Goal: Task Accomplishment & Management: Manage account settings

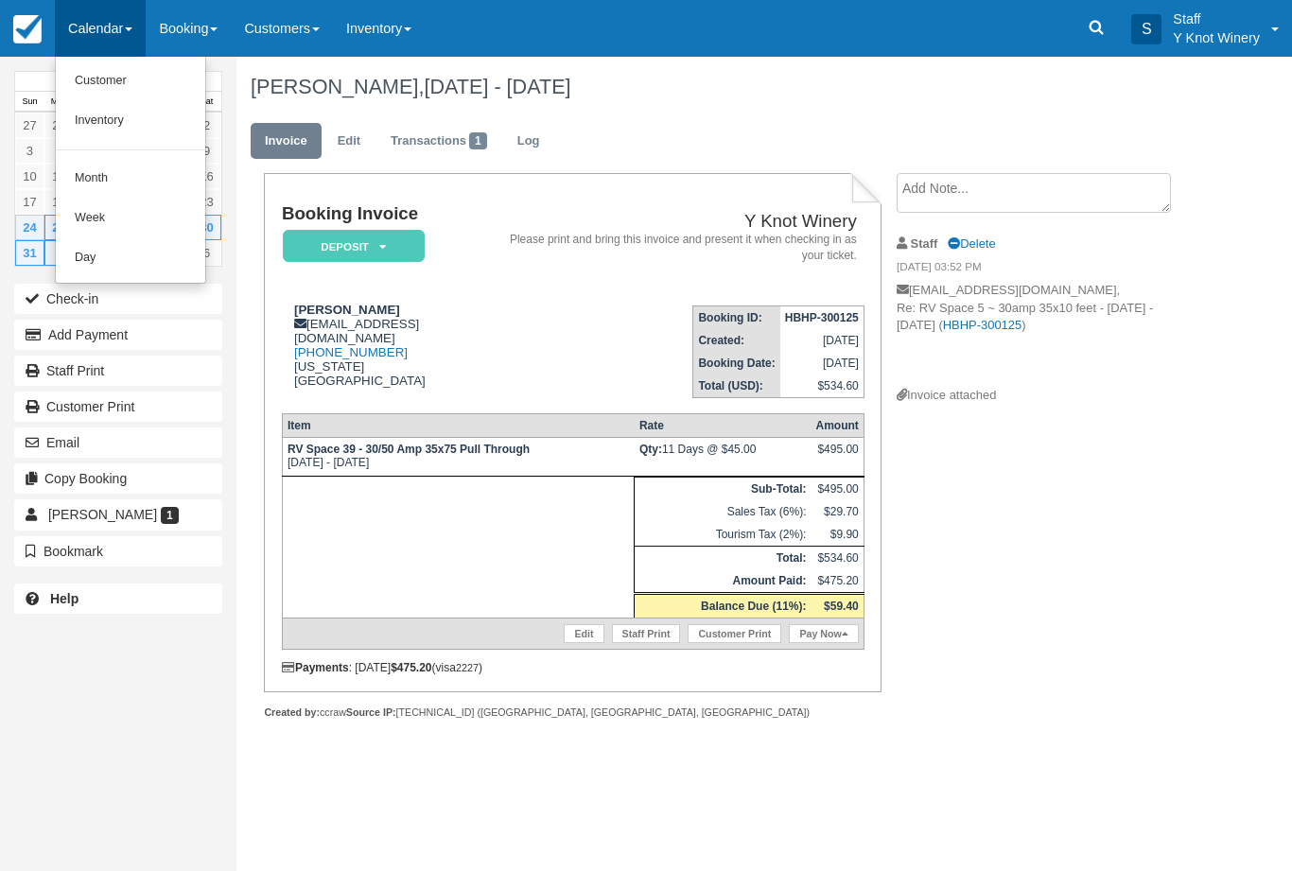
click at [109, 93] on link "Customer" at bounding box center [130, 81] width 149 height 40
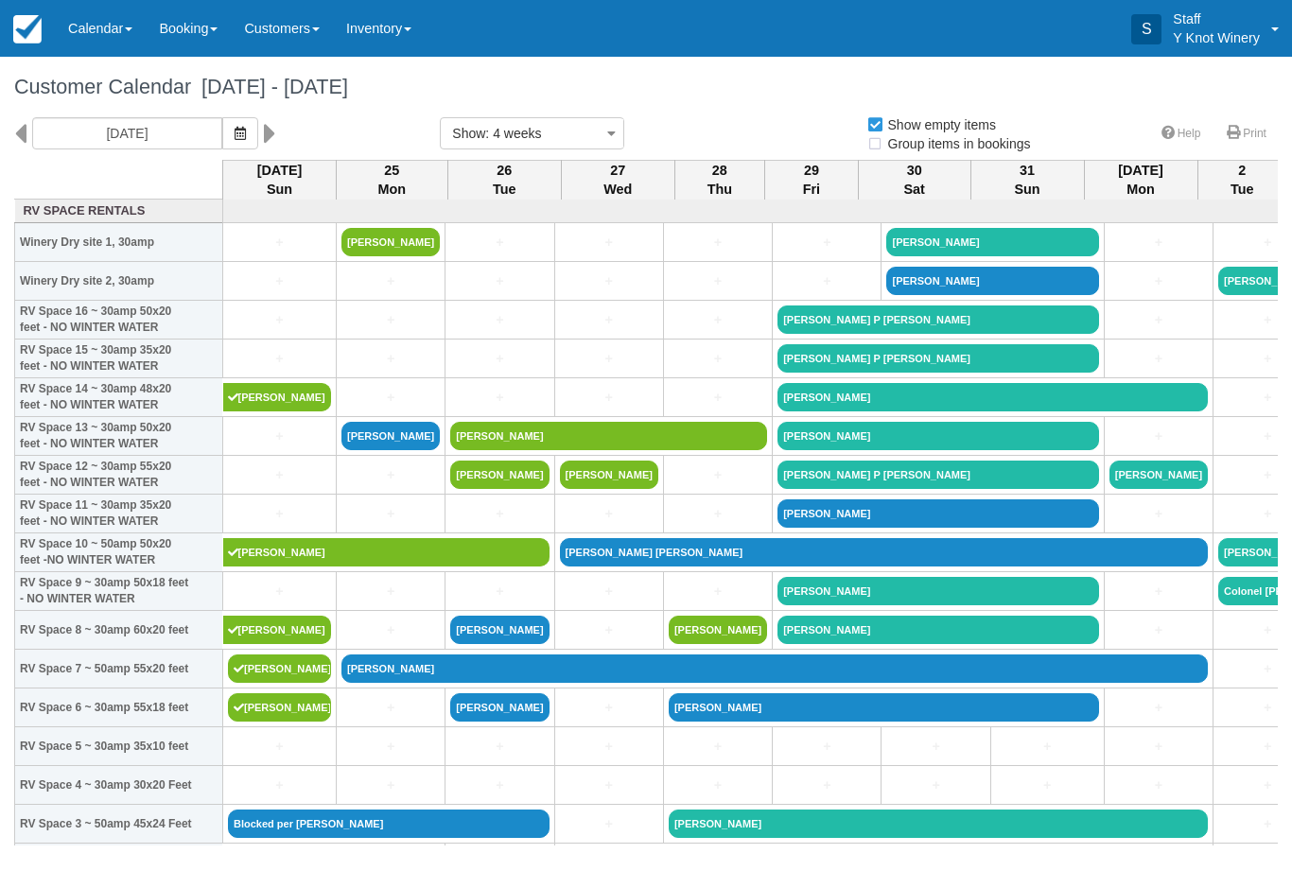
select select
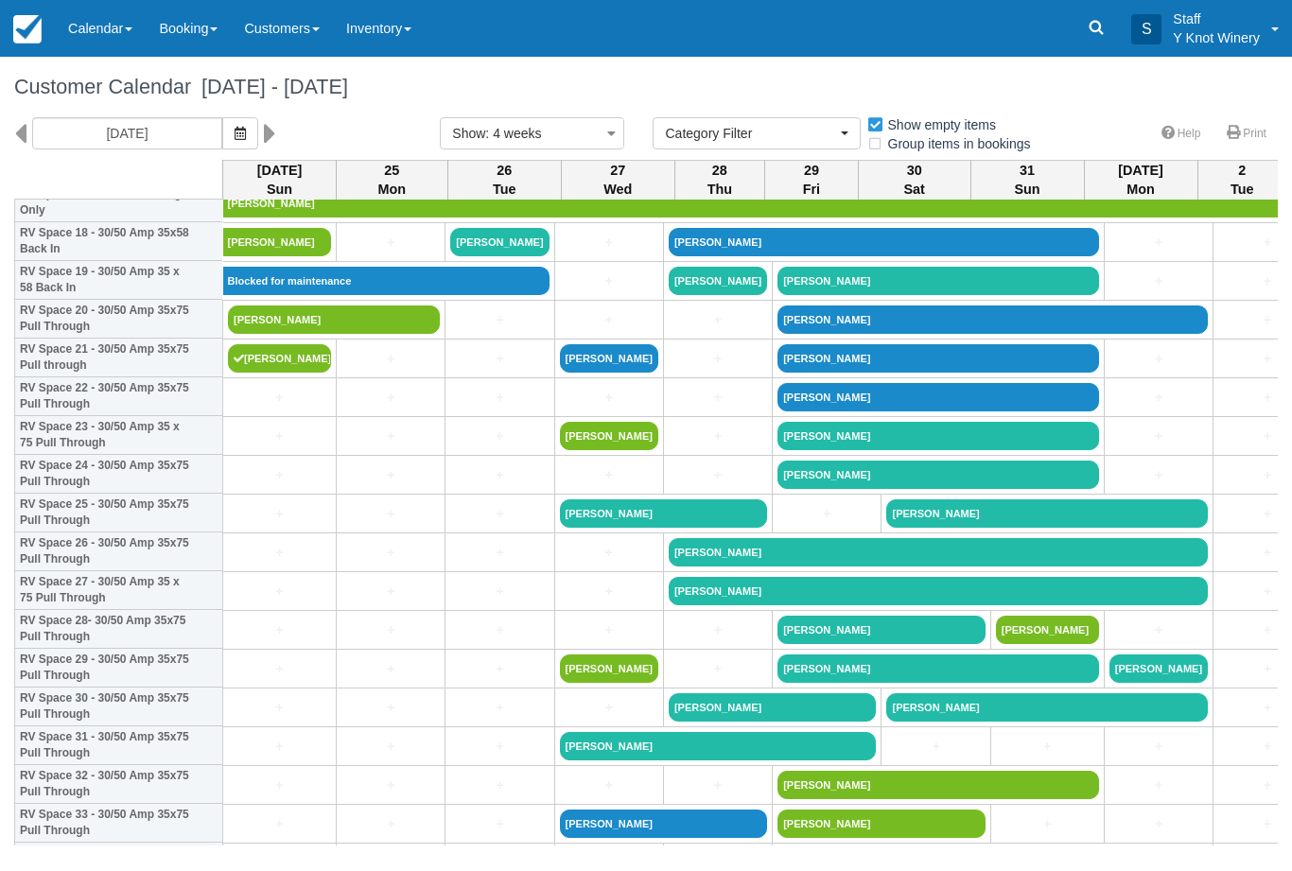
scroll to position [735, 0]
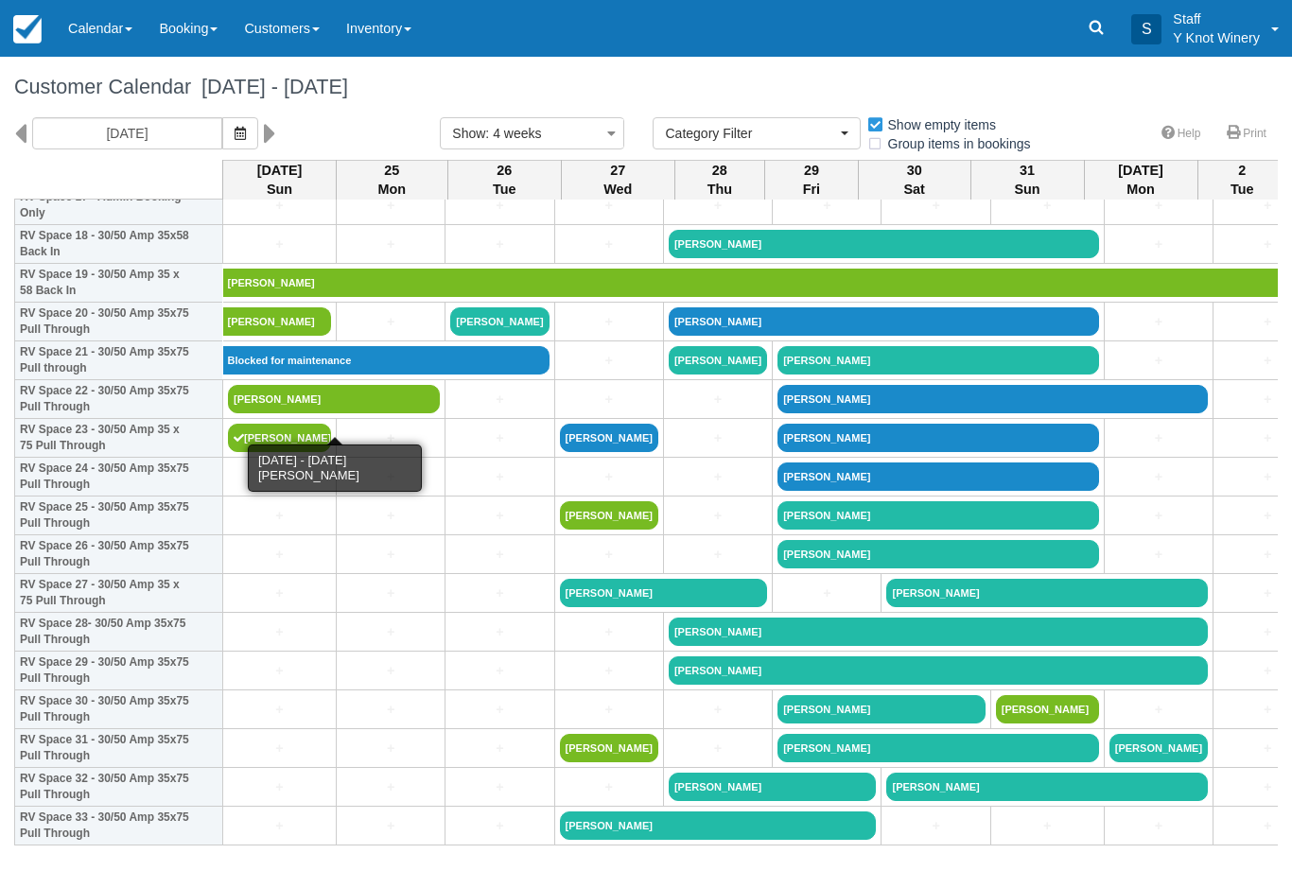
click at [278, 410] on link "[PERSON_NAME]" at bounding box center [334, 399] width 212 height 28
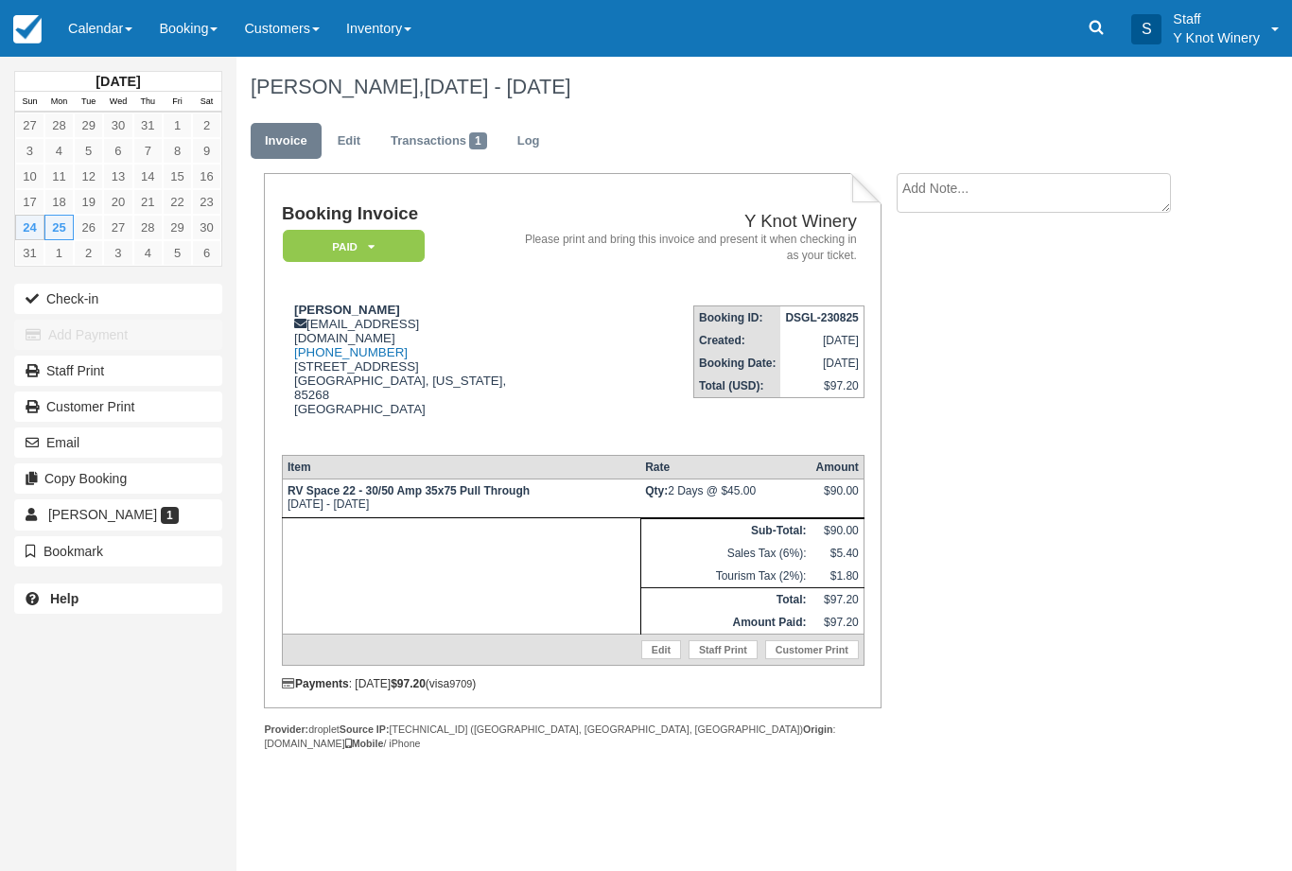
click at [90, 294] on button "Check-in" at bounding box center [118, 299] width 208 height 30
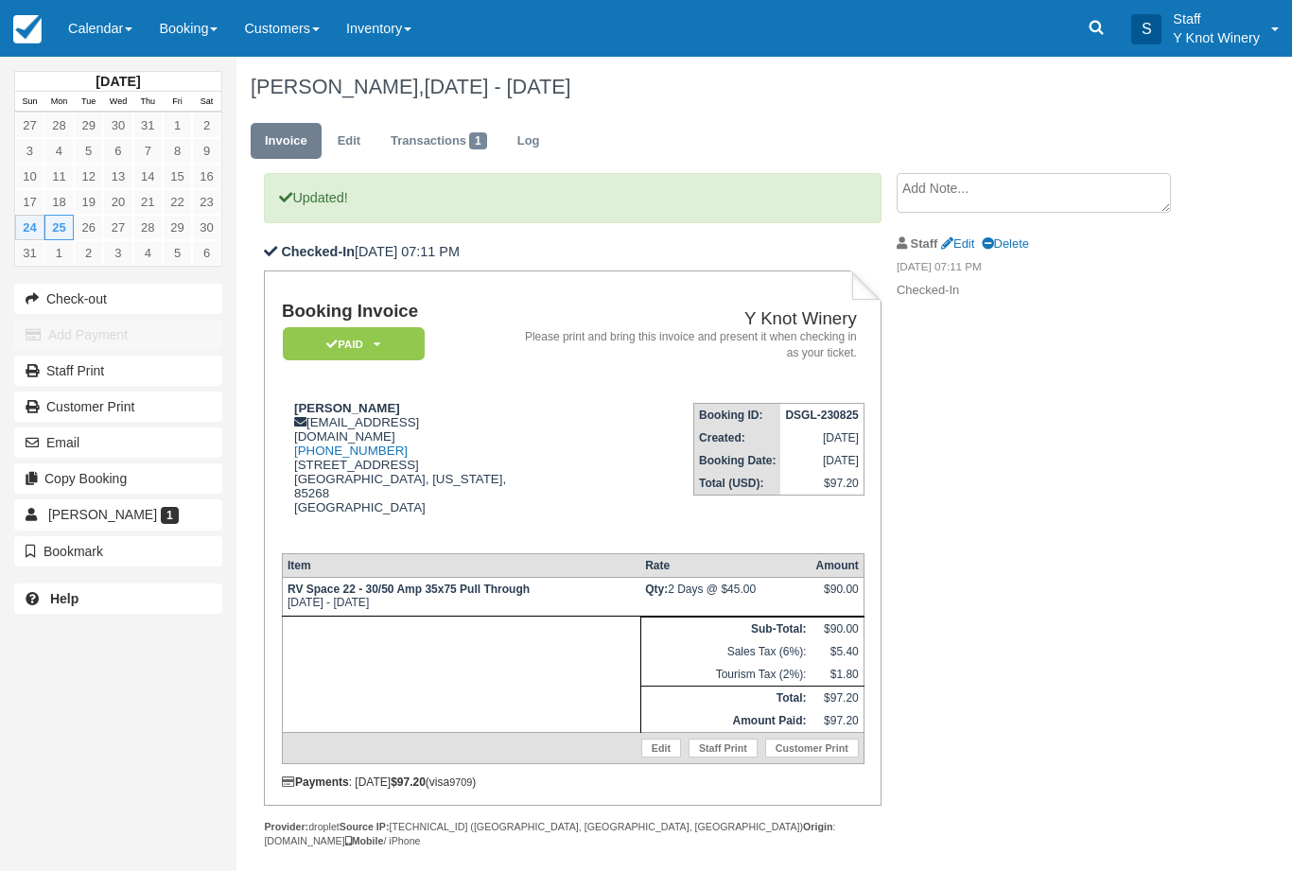
click at [95, 21] on link "Calendar" at bounding box center [100, 28] width 91 height 57
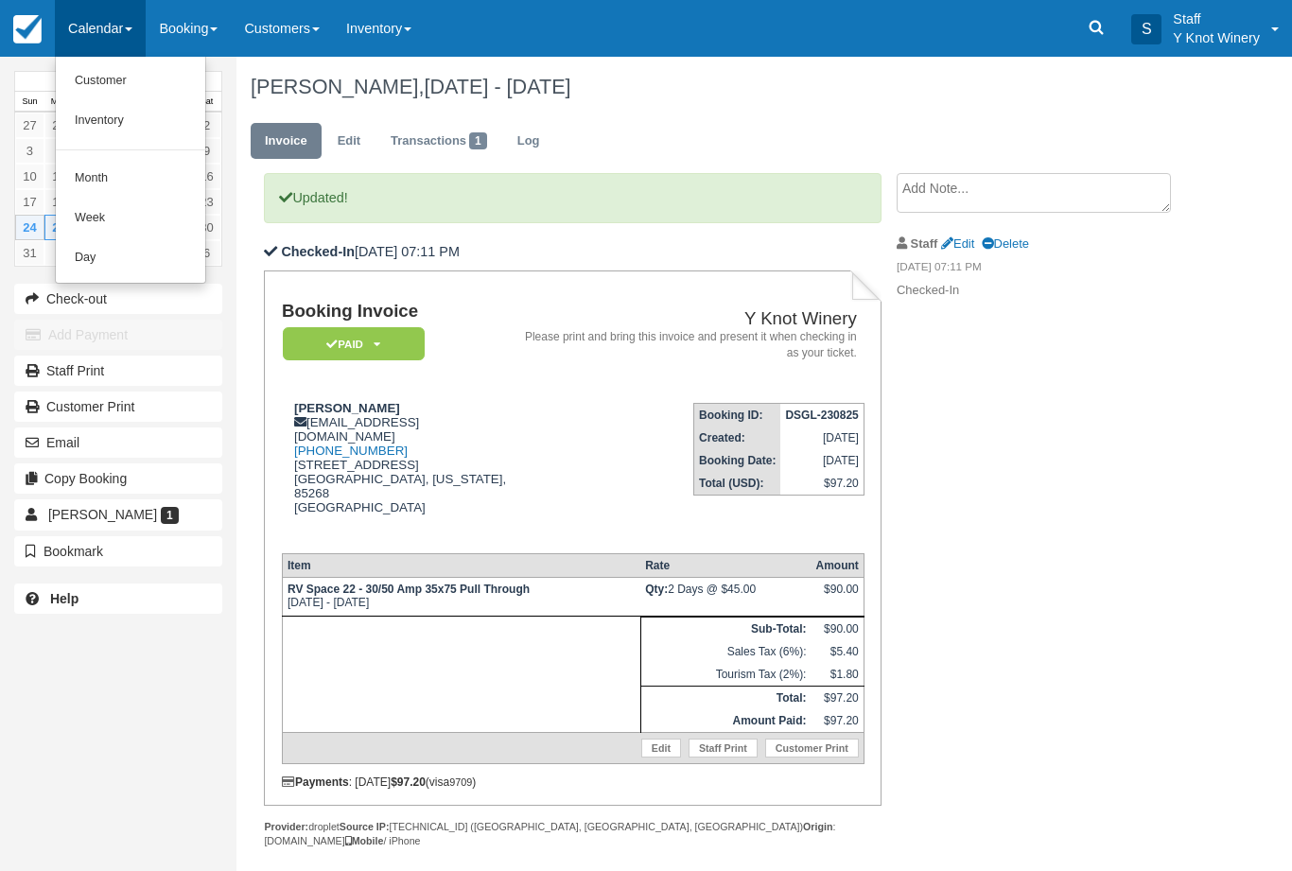
click at [98, 78] on link "Customer" at bounding box center [130, 81] width 149 height 40
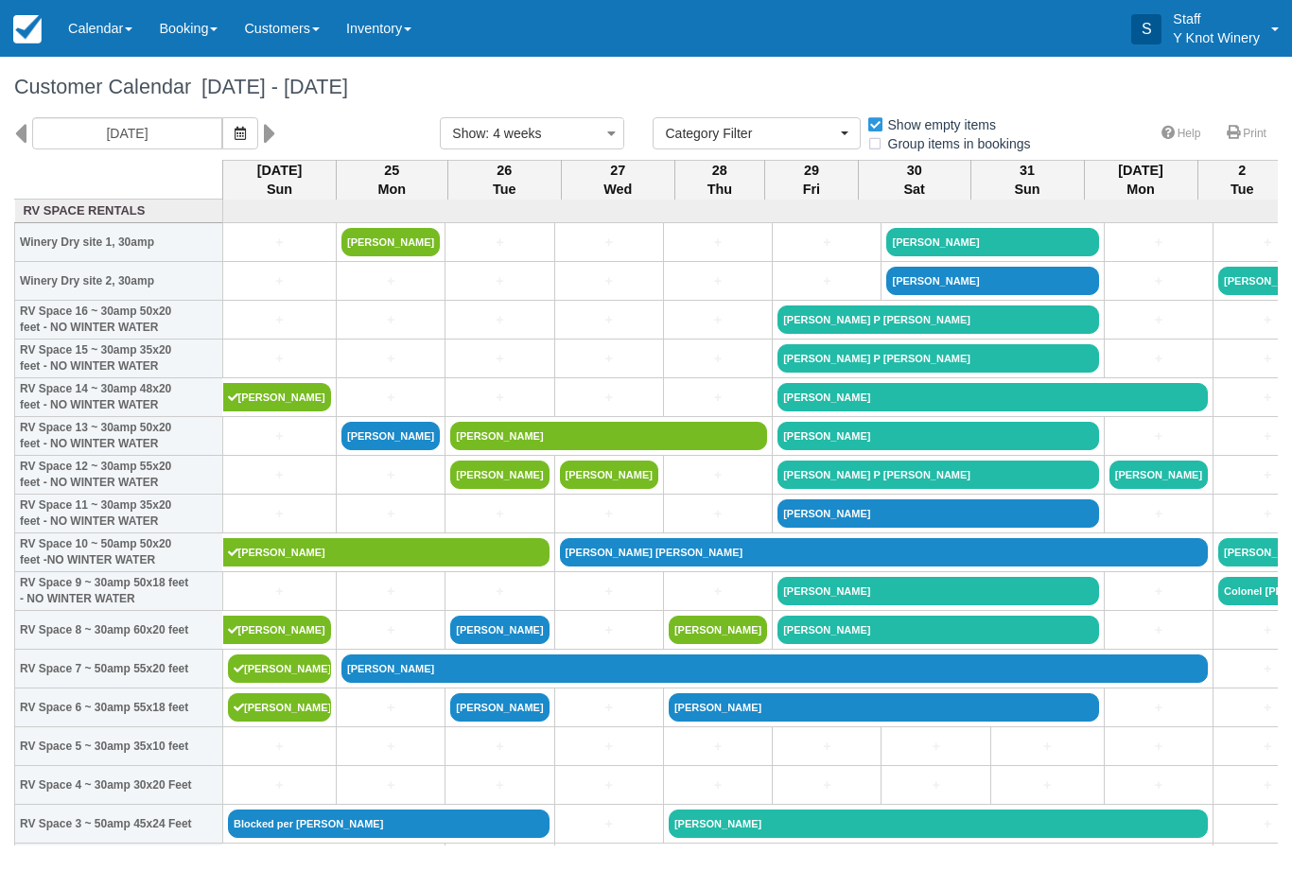
select select
